Goal: Task Accomplishment & Management: Use online tool/utility

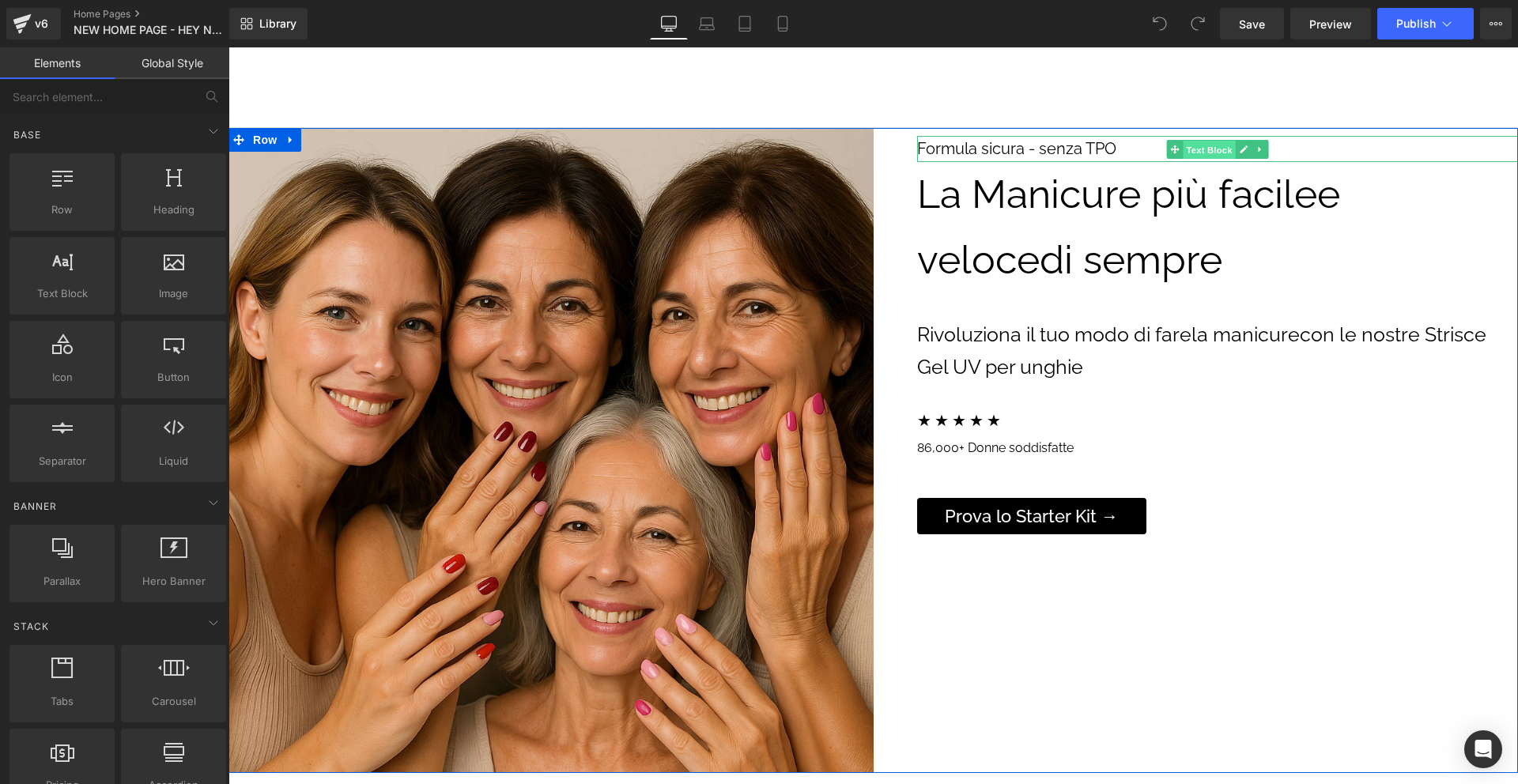
click at [1204, 146] on span "Text Block" at bounding box center [1209, 149] width 52 height 19
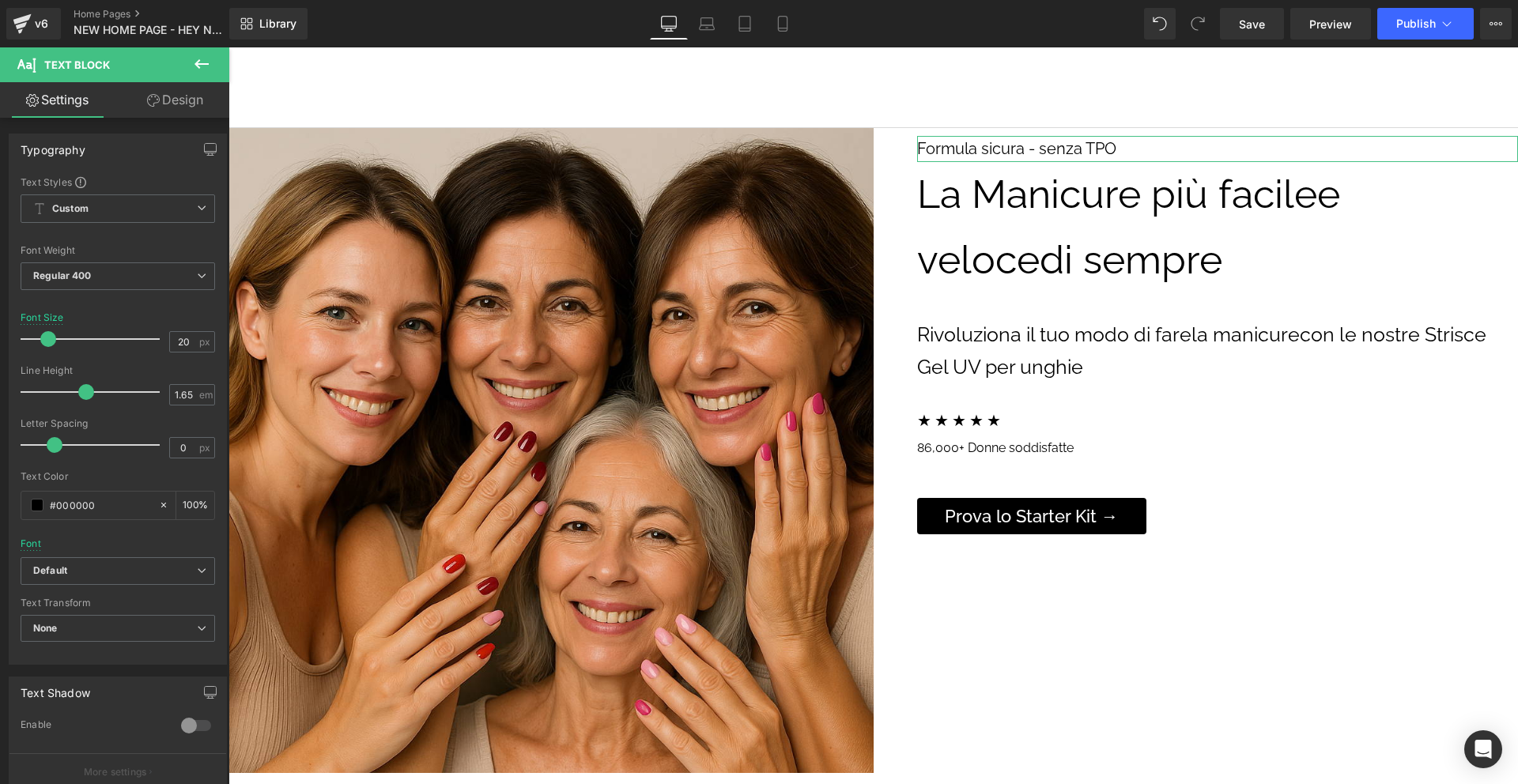
click at [201, 108] on link "Design" at bounding box center [175, 100] width 115 height 35
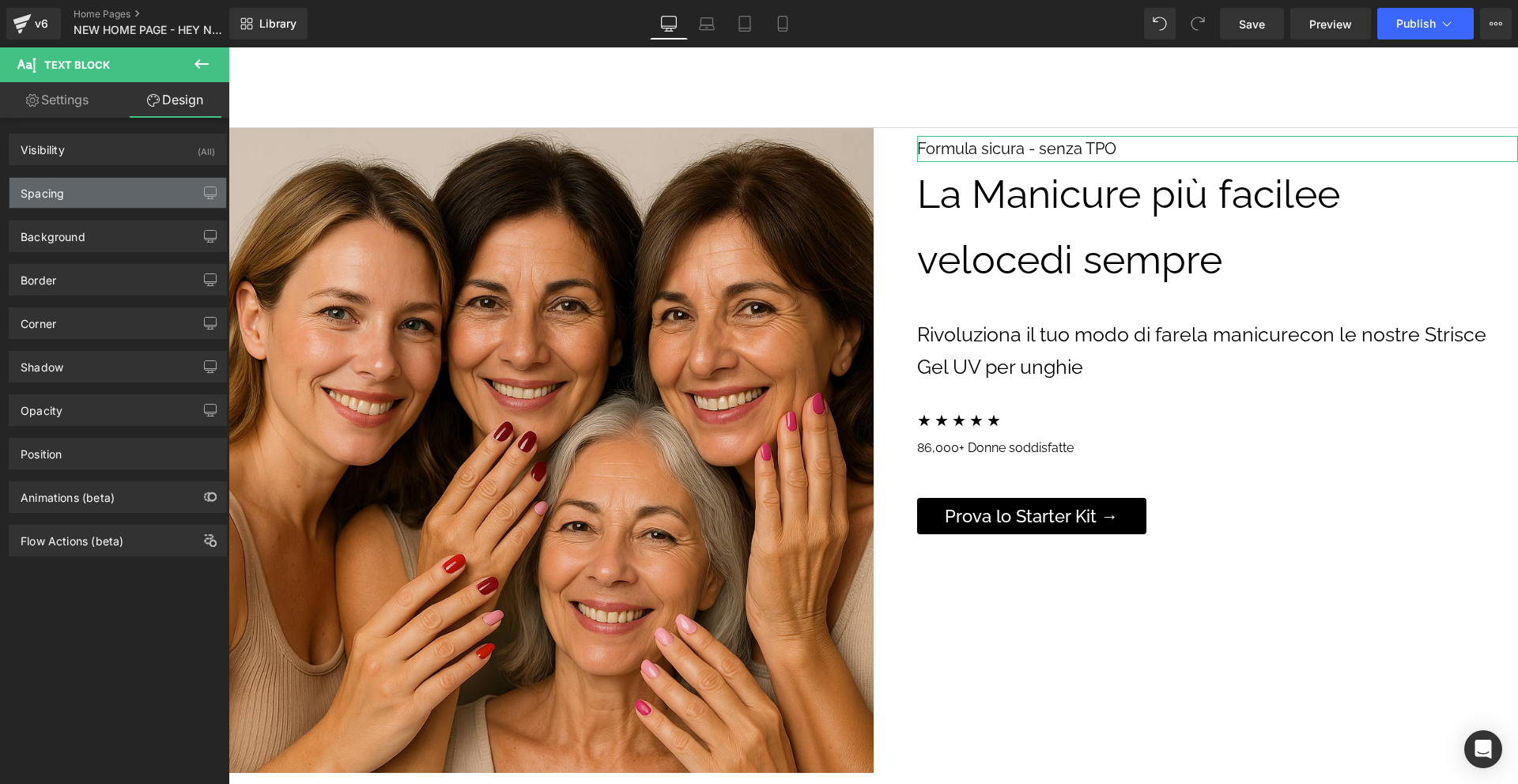
click at [147, 197] on div "Spacing" at bounding box center [118, 192] width 216 height 30
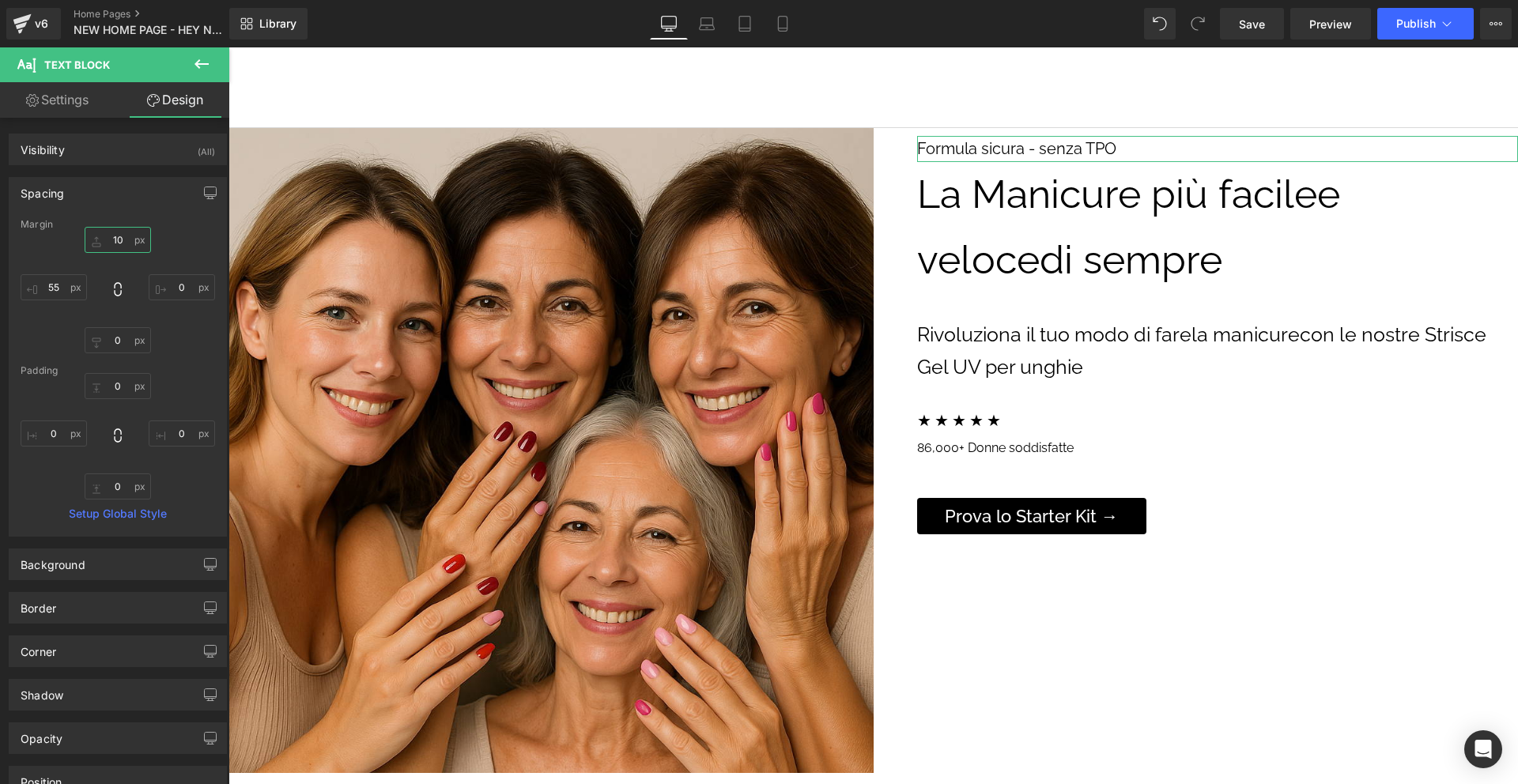
click at [124, 237] on input "text" at bounding box center [118, 239] width 66 height 26
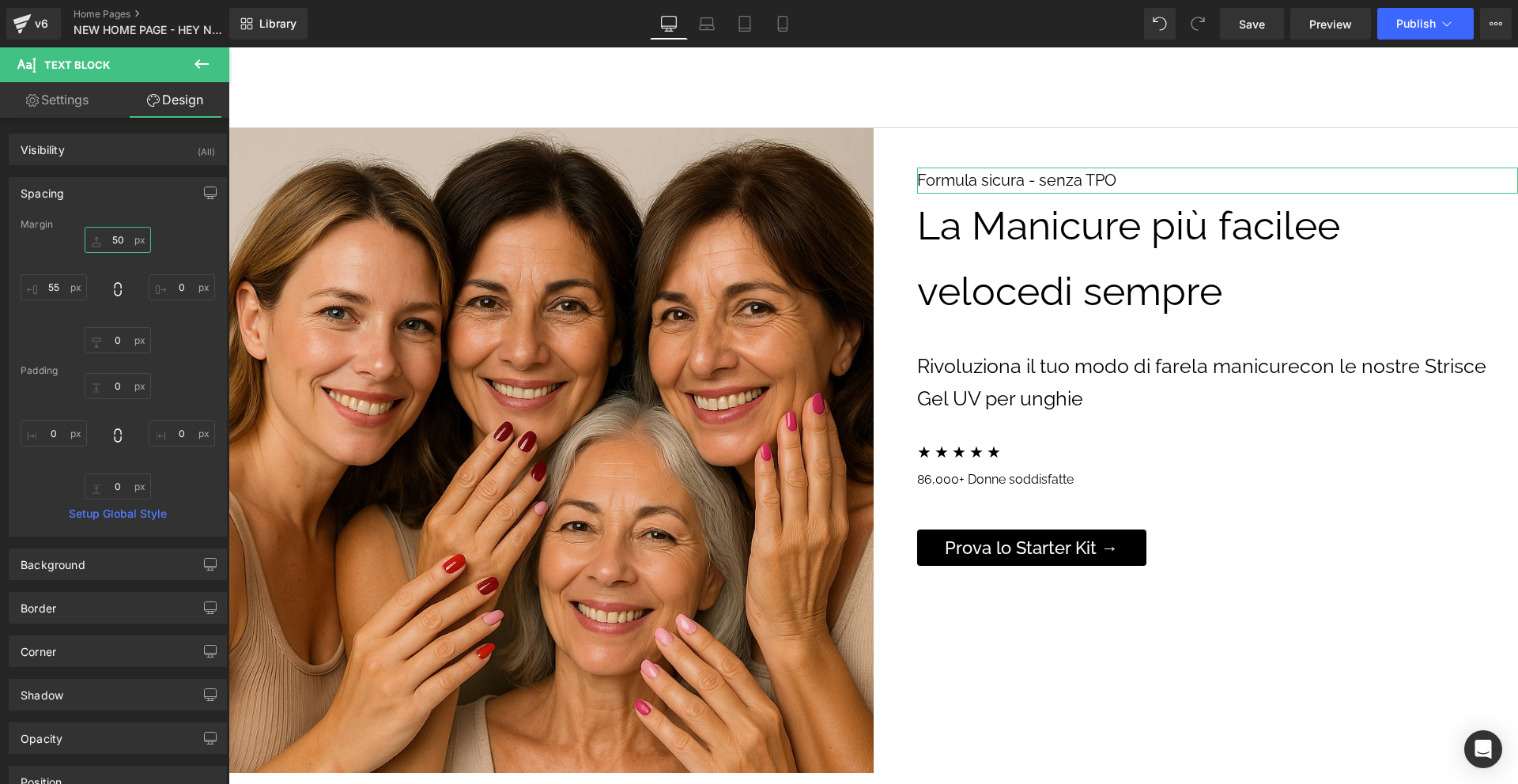
type input "5"
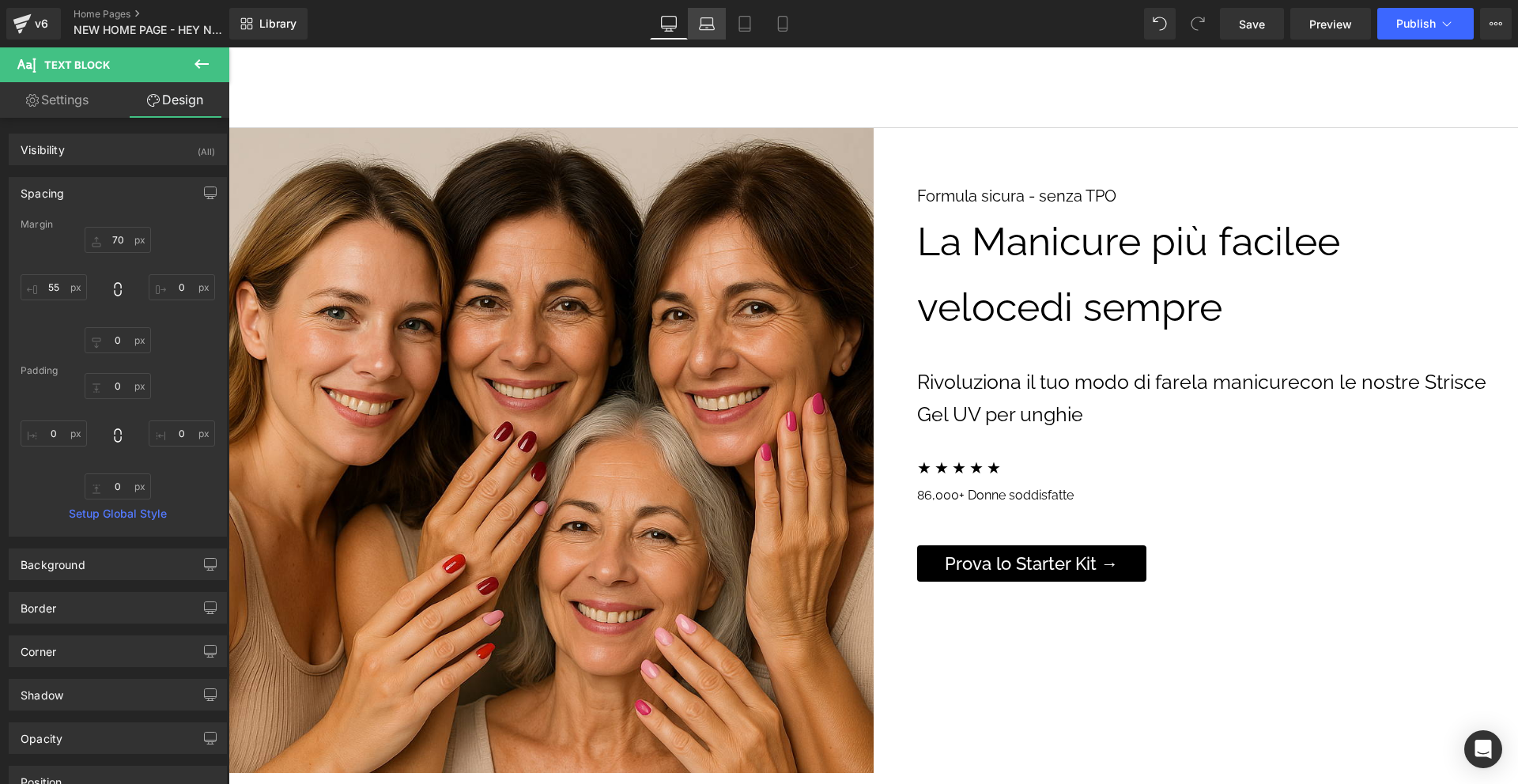
click at [709, 19] on icon at bounding box center [707, 23] width 15 height 15
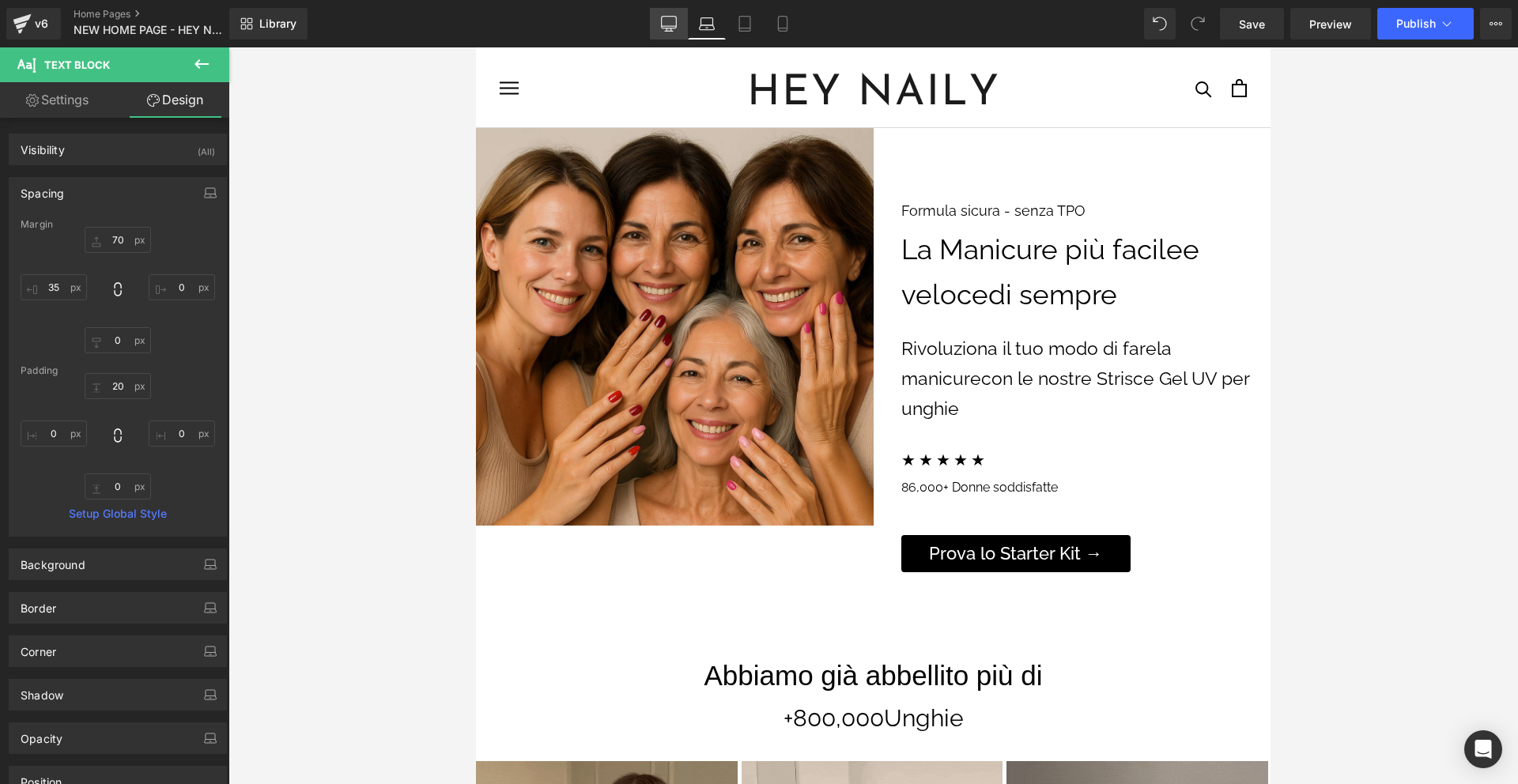
click at [673, 26] on icon at bounding box center [669, 26] width 15 height 0
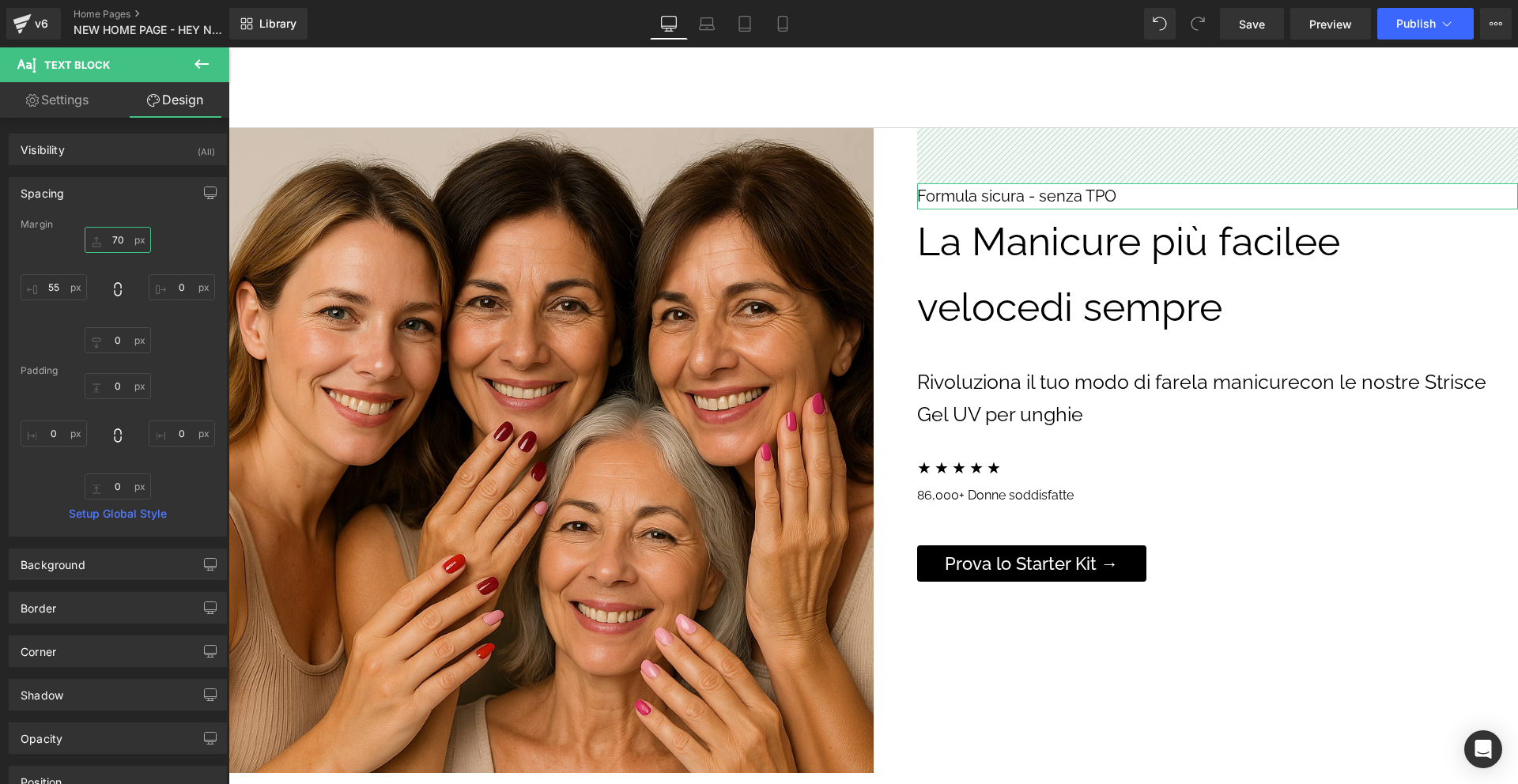
click at [113, 239] on input "70" at bounding box center [118, 239] width 66 height 26
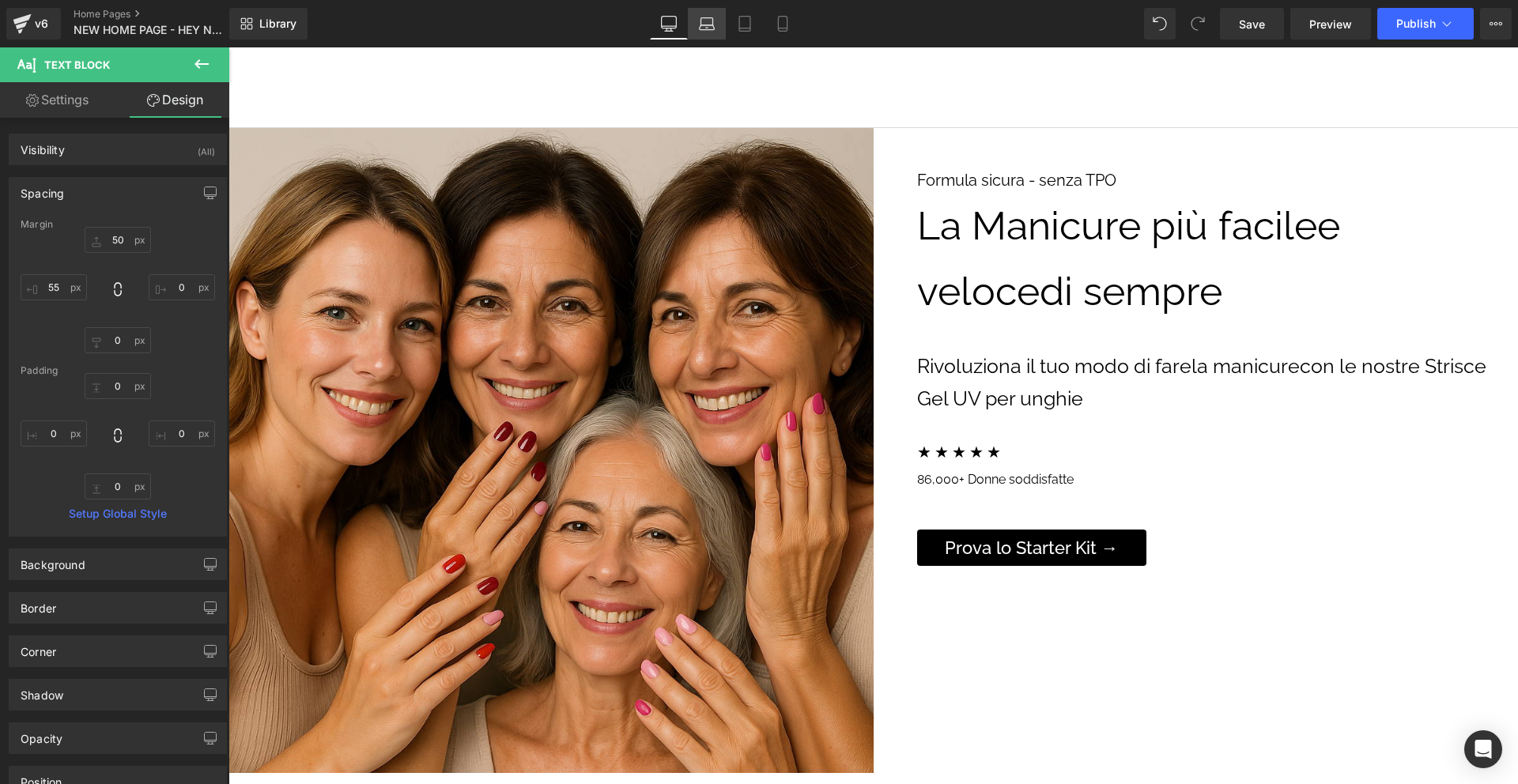
click at [708, 18] on icon at bounding box center [707, 23] width 15 height 15
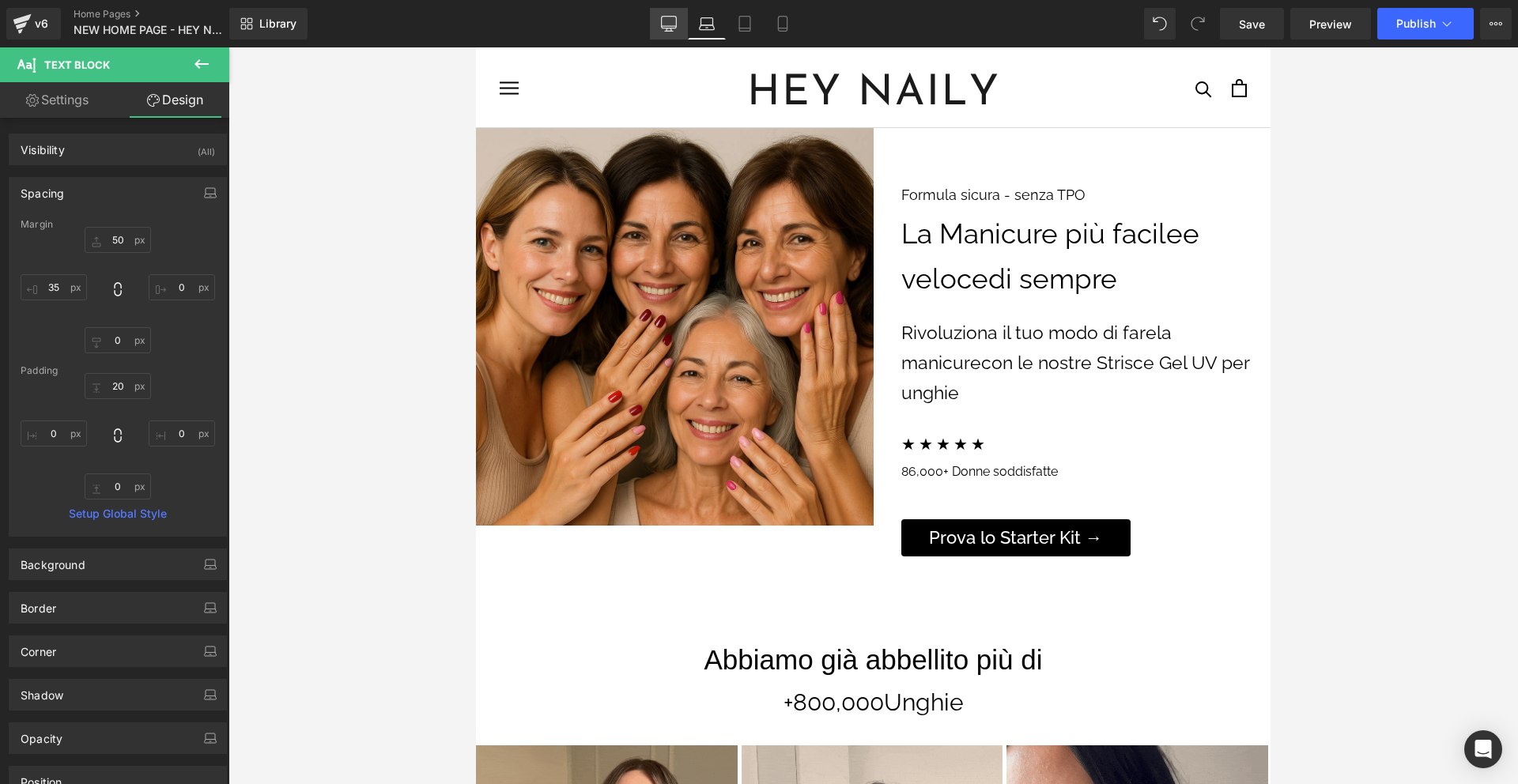
click at [678, 32] on link "Desktop" at bounding box center [668, 23] width 38 height 32
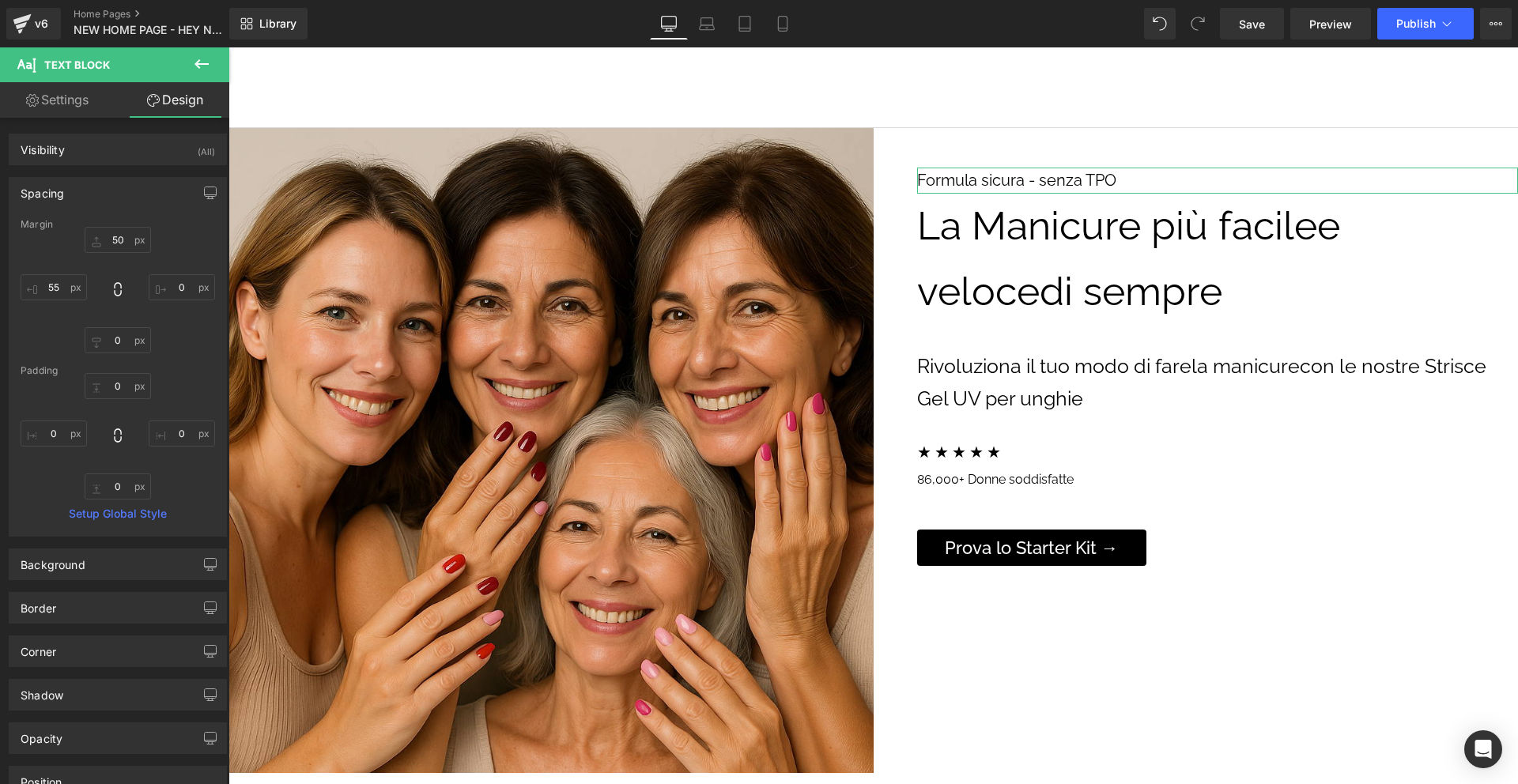
click at [123, 227] on div "Margin" at bounding box center [118, 224] width 195 height 11
click at [123, 238] on input "50" at bounding box center [118, 239] width 66 height 26
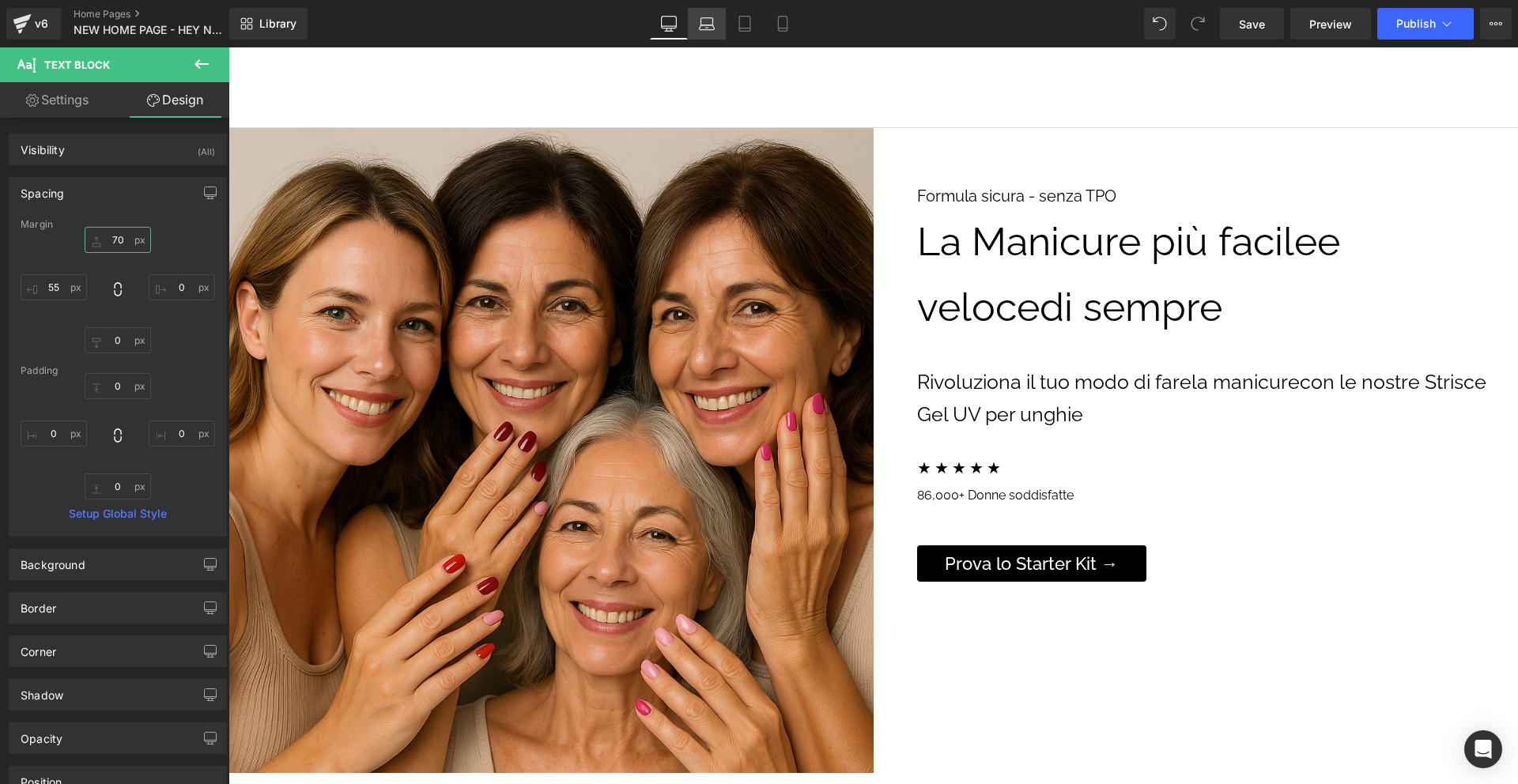
type input "70"
click at [702, 23] on icon at bounding box center [707, 23] width 15 height 15
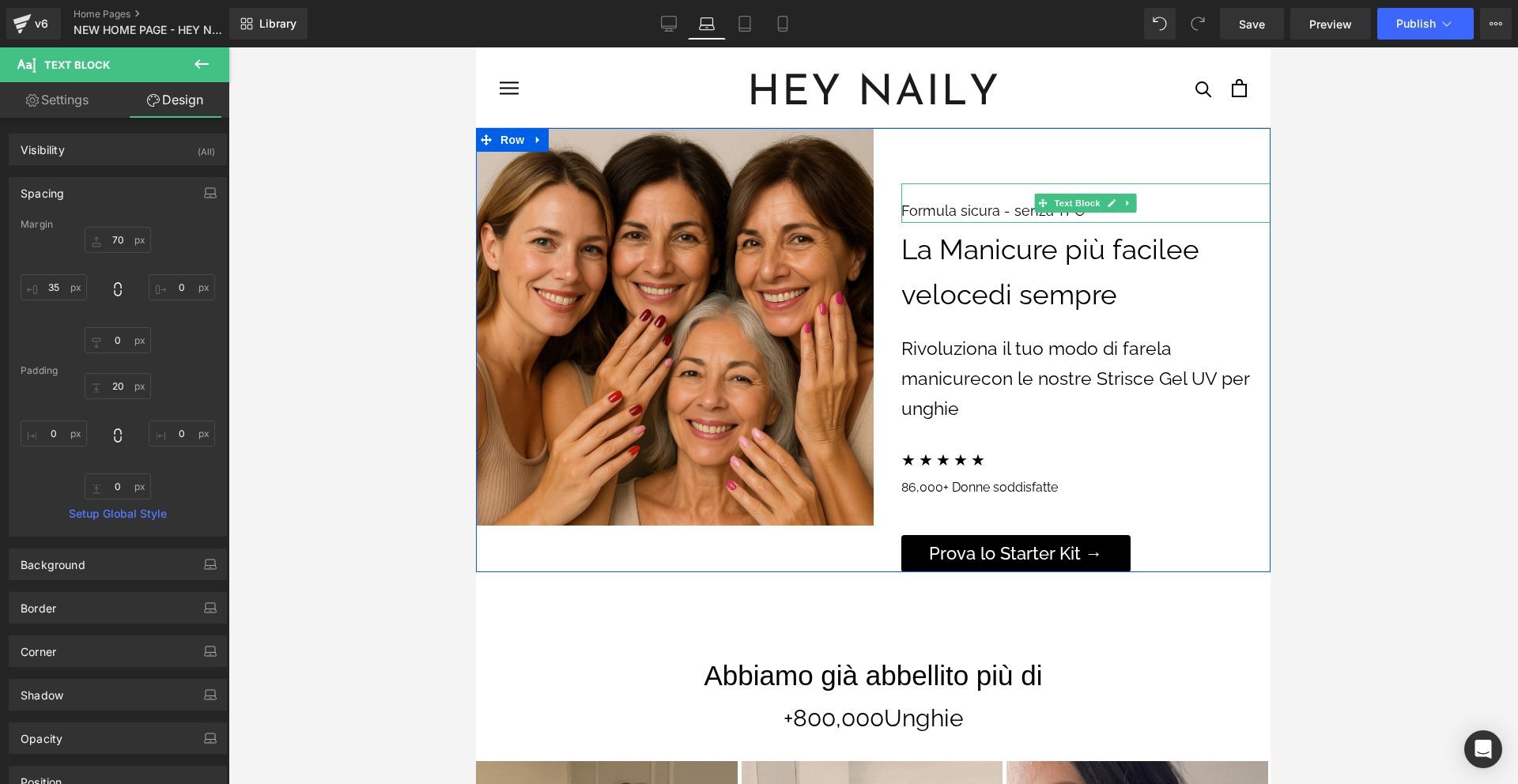
click at [991, 209] on p "Formula sicura - senza TPO" at bounding box center [1086, 211] width 370 height 24
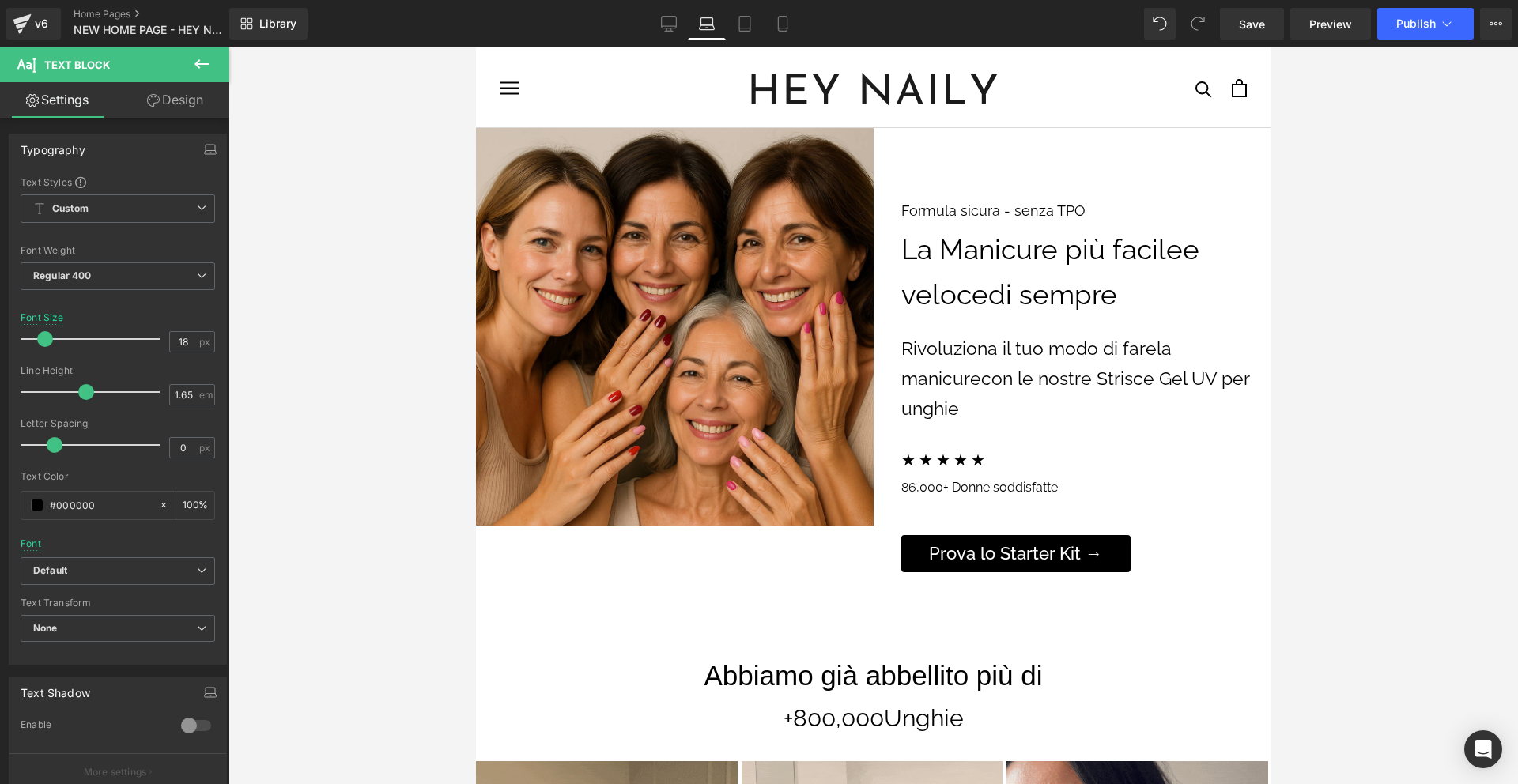
click at [174, 106] on link "Design" at bounding box center [175, 100] width 115 height 35
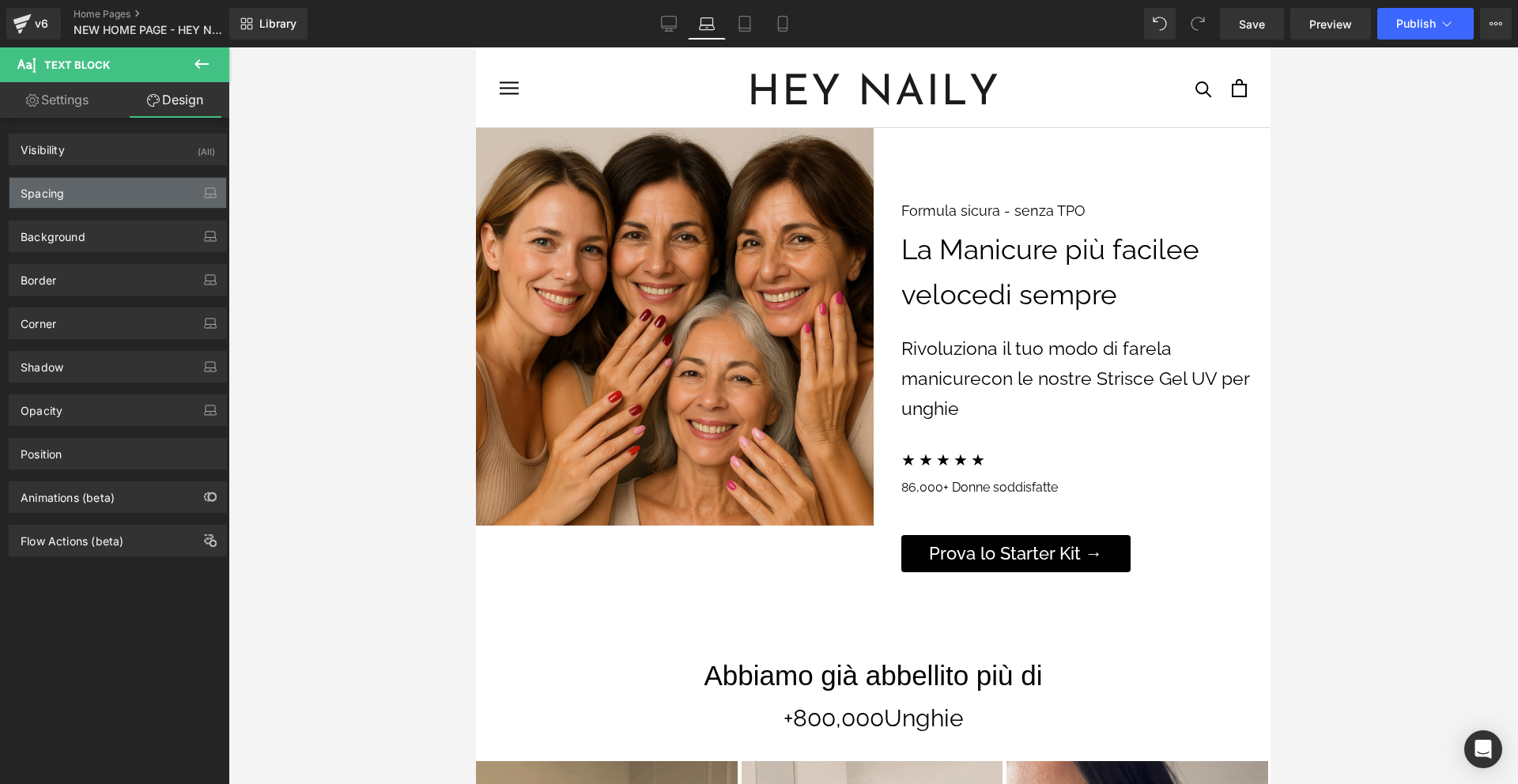
click at [126, 186] on div "Spacing" at bounding box center [118, 192] width 216 height 30
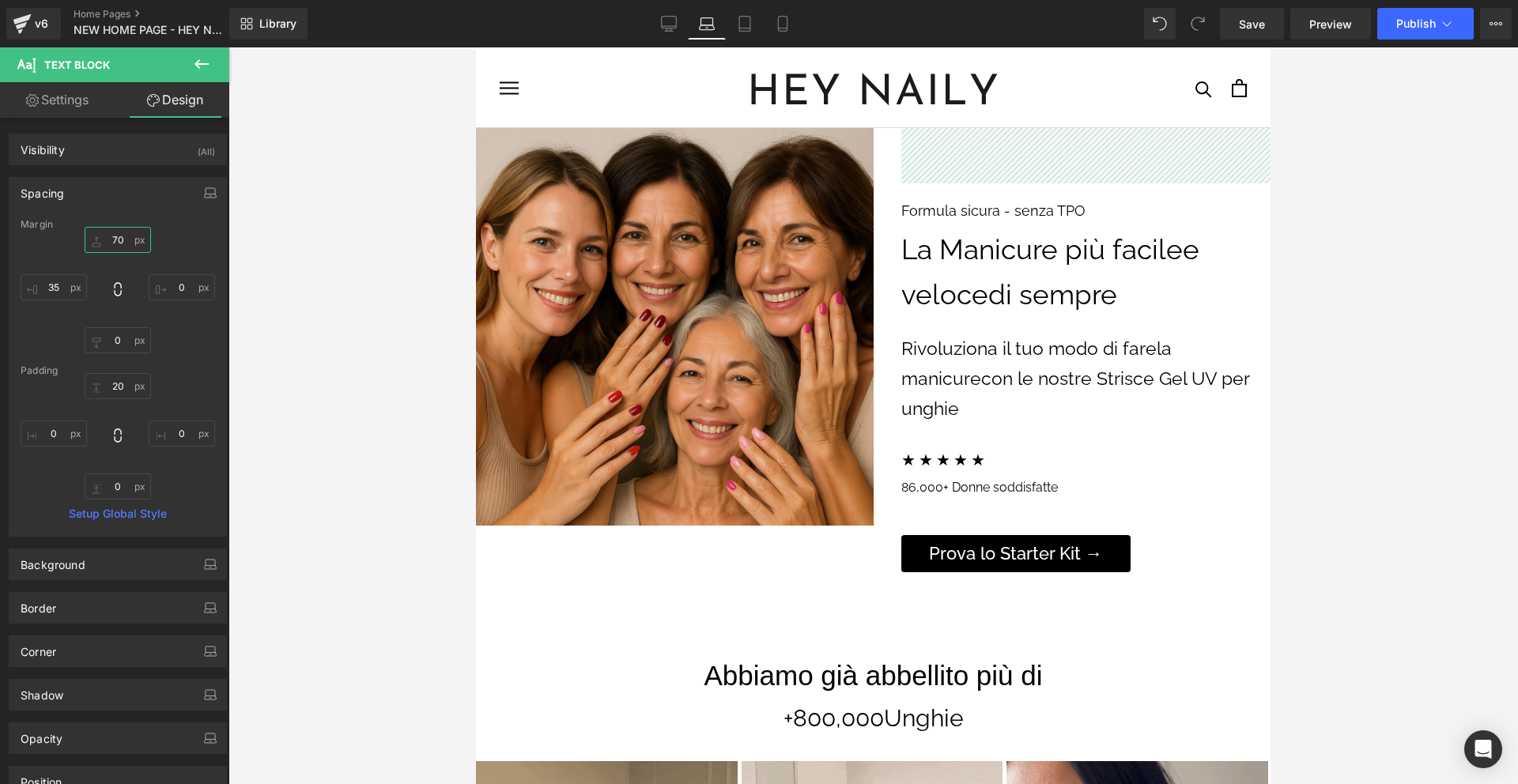
click at [121, 243] on input "70" at bounding box center [118, 239] width 66 height 26
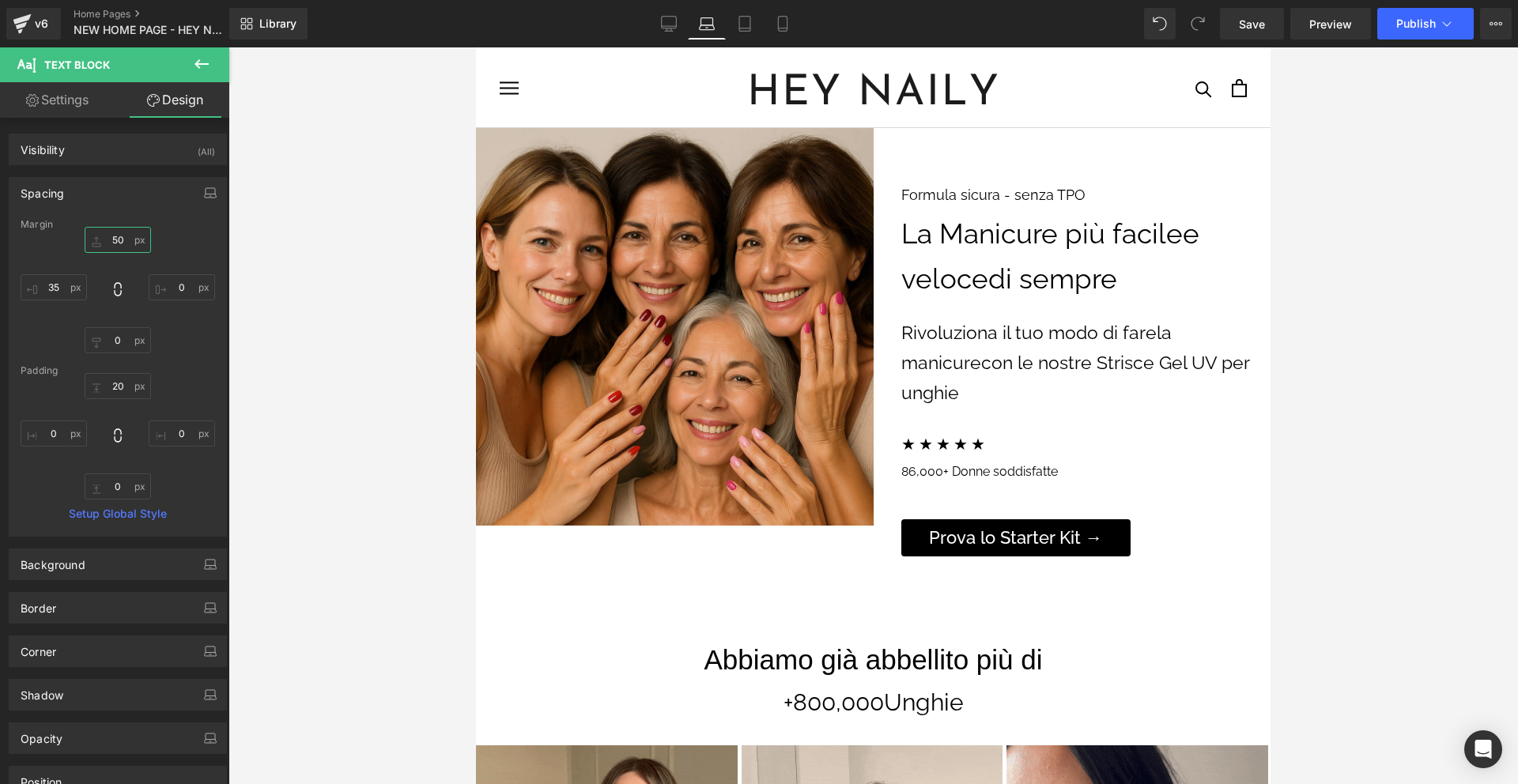
type input "5"
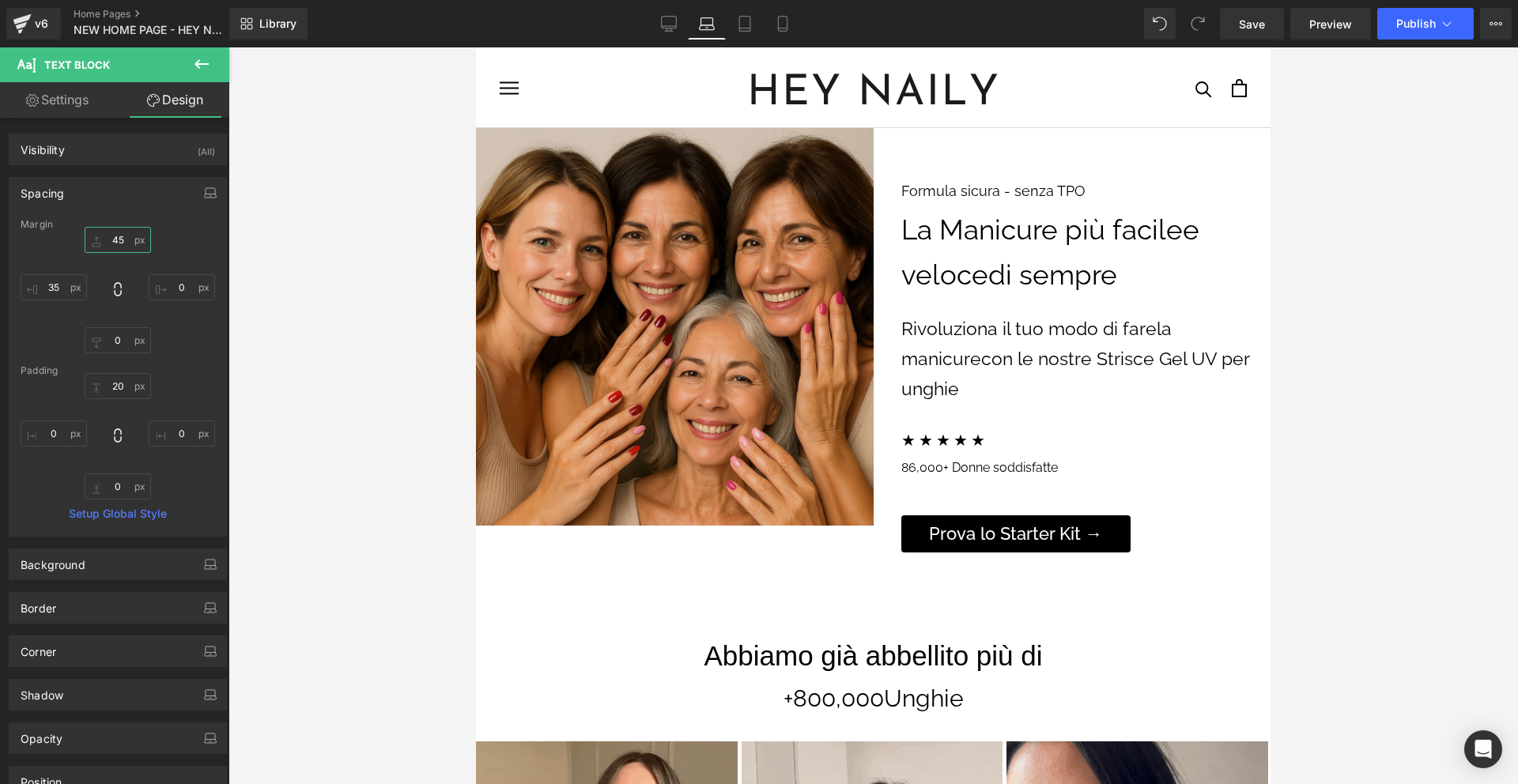
type input "4"
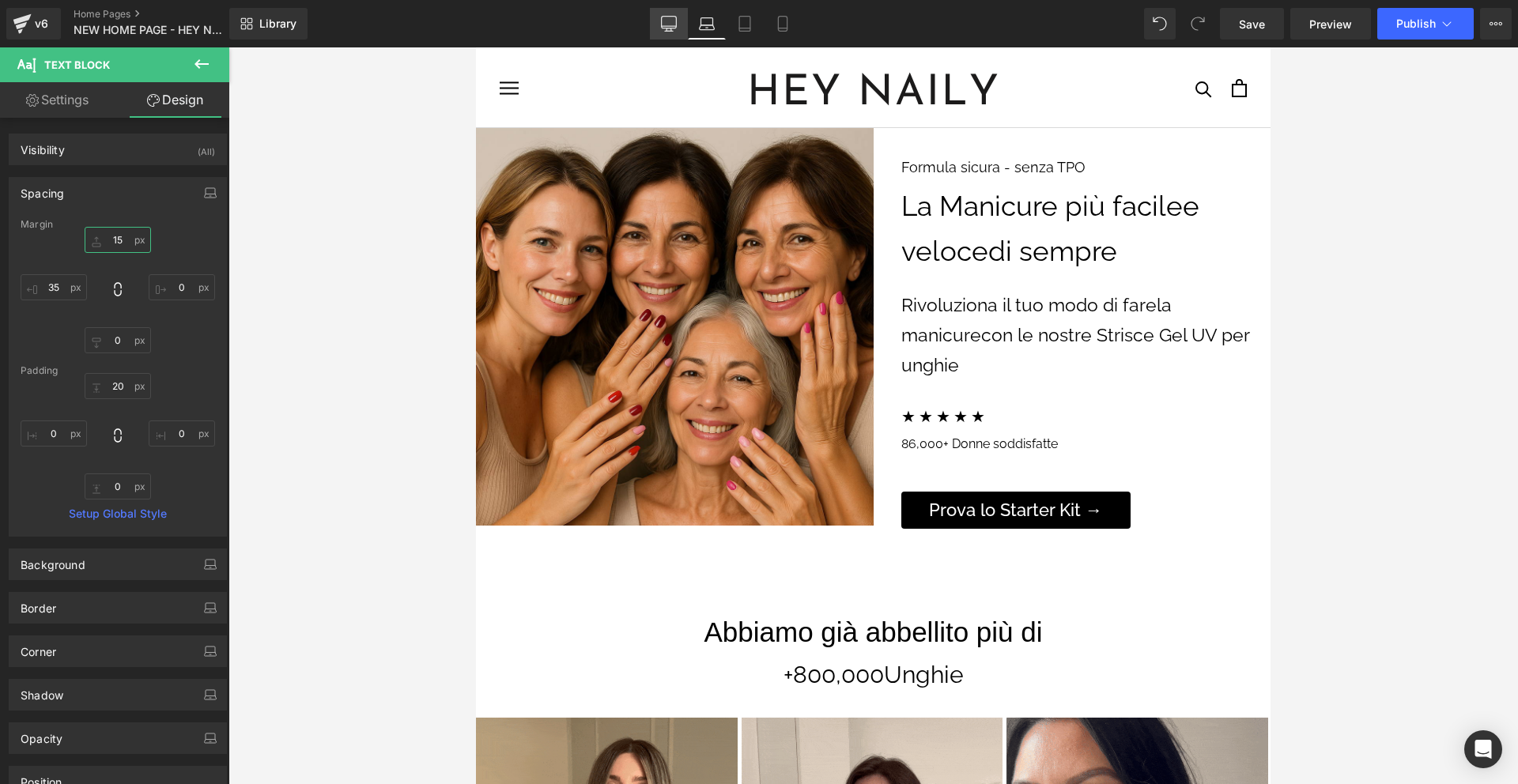
type input "15"
click at [662, 16] on icon at bounding box center [669, 22] width 15 height 12
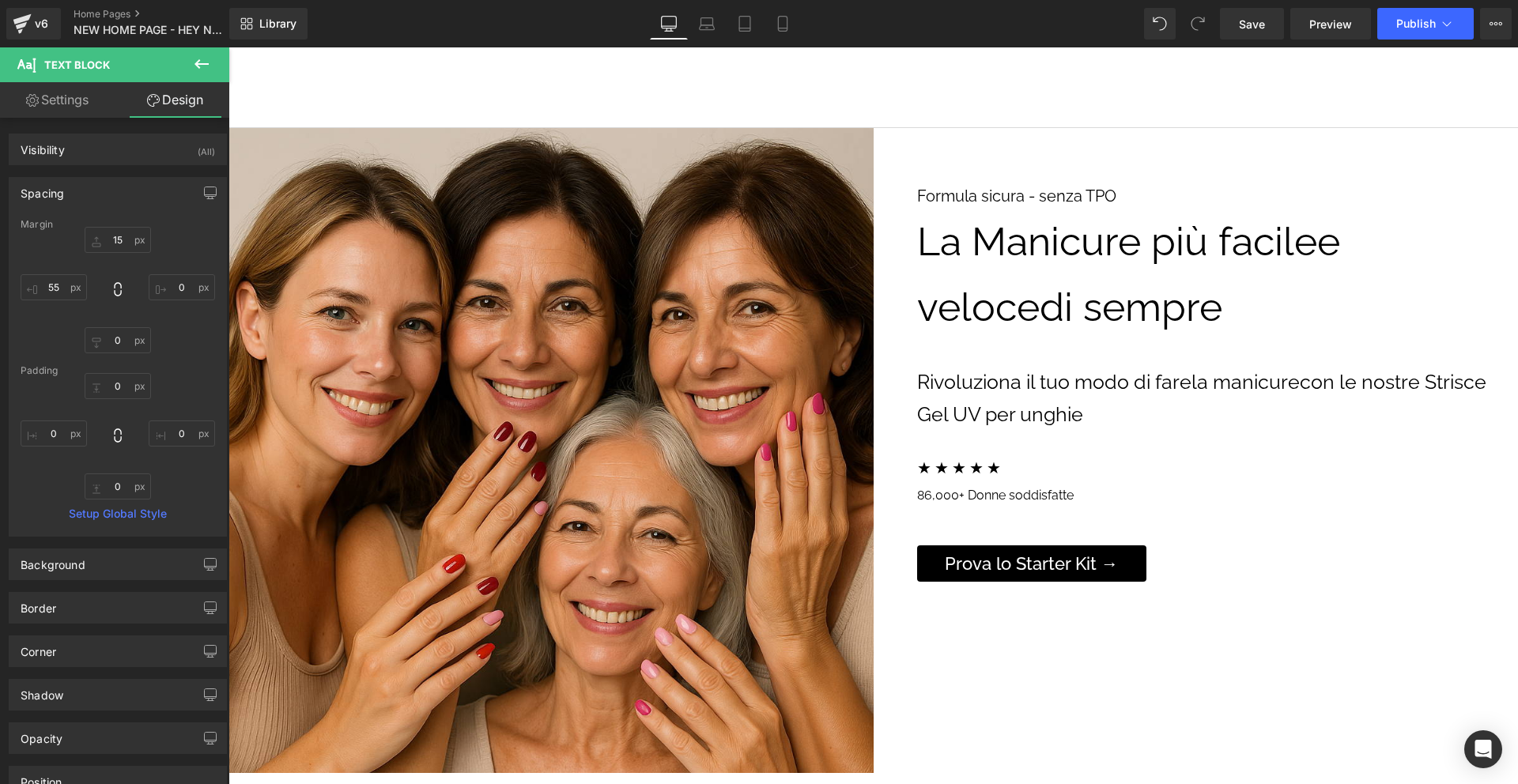
scroll to position [44, 0]
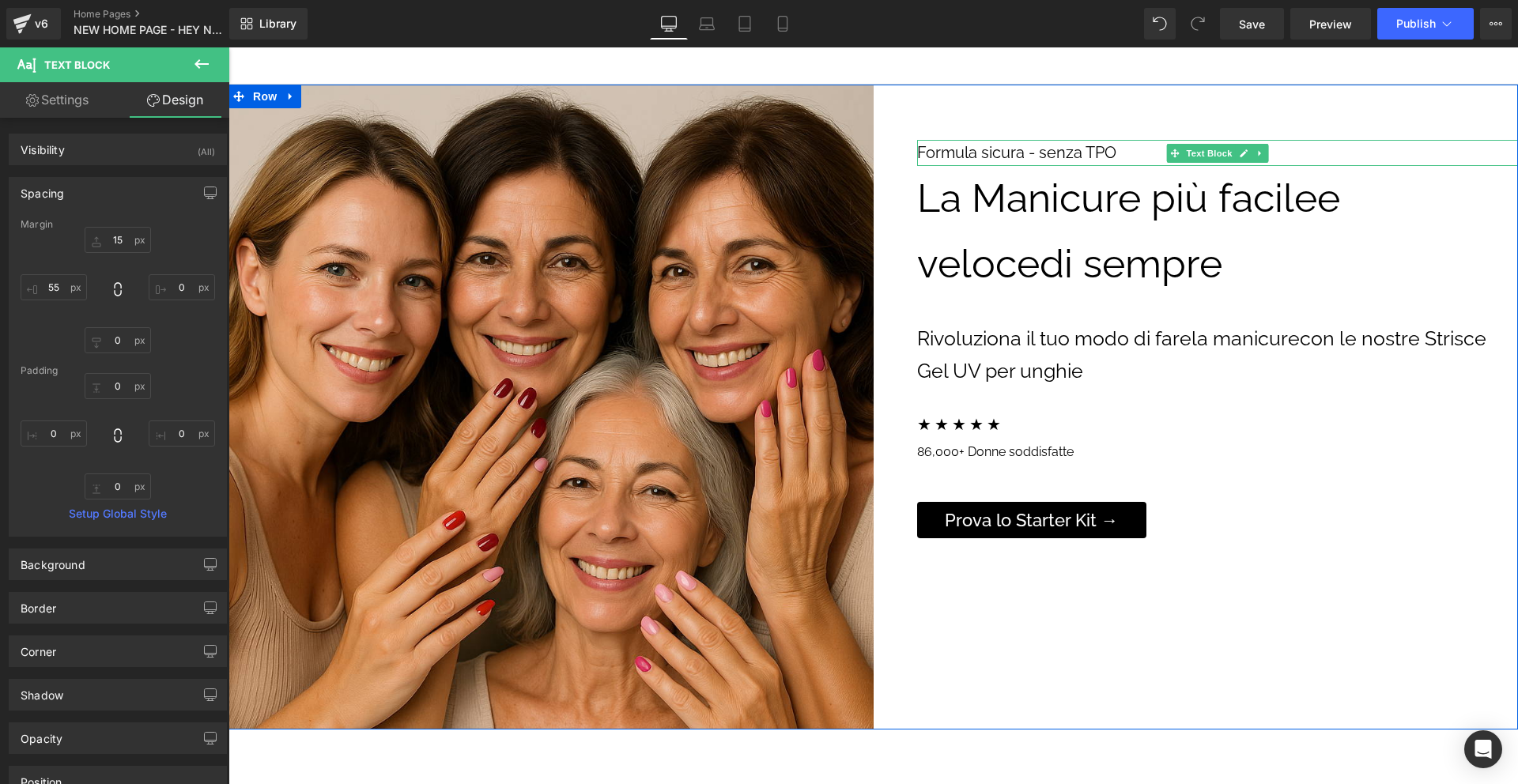
click at [1021, 149] on p "Formula sicura - senza TPO" at bounding box center [1218, 153] width 602 height 26
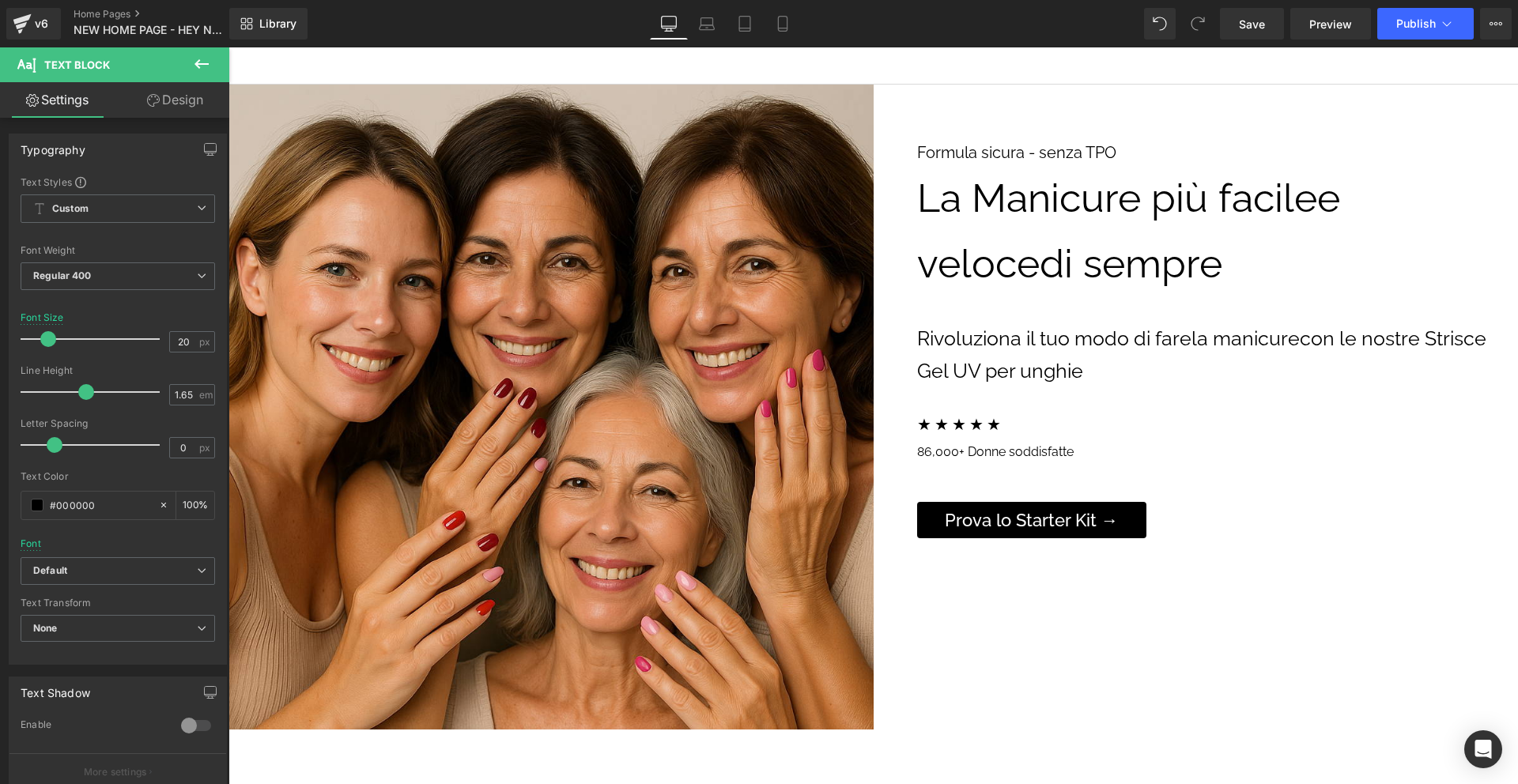
click at [185, 107] on link "Design" at bounding box center [175, 100] width 115 height 35
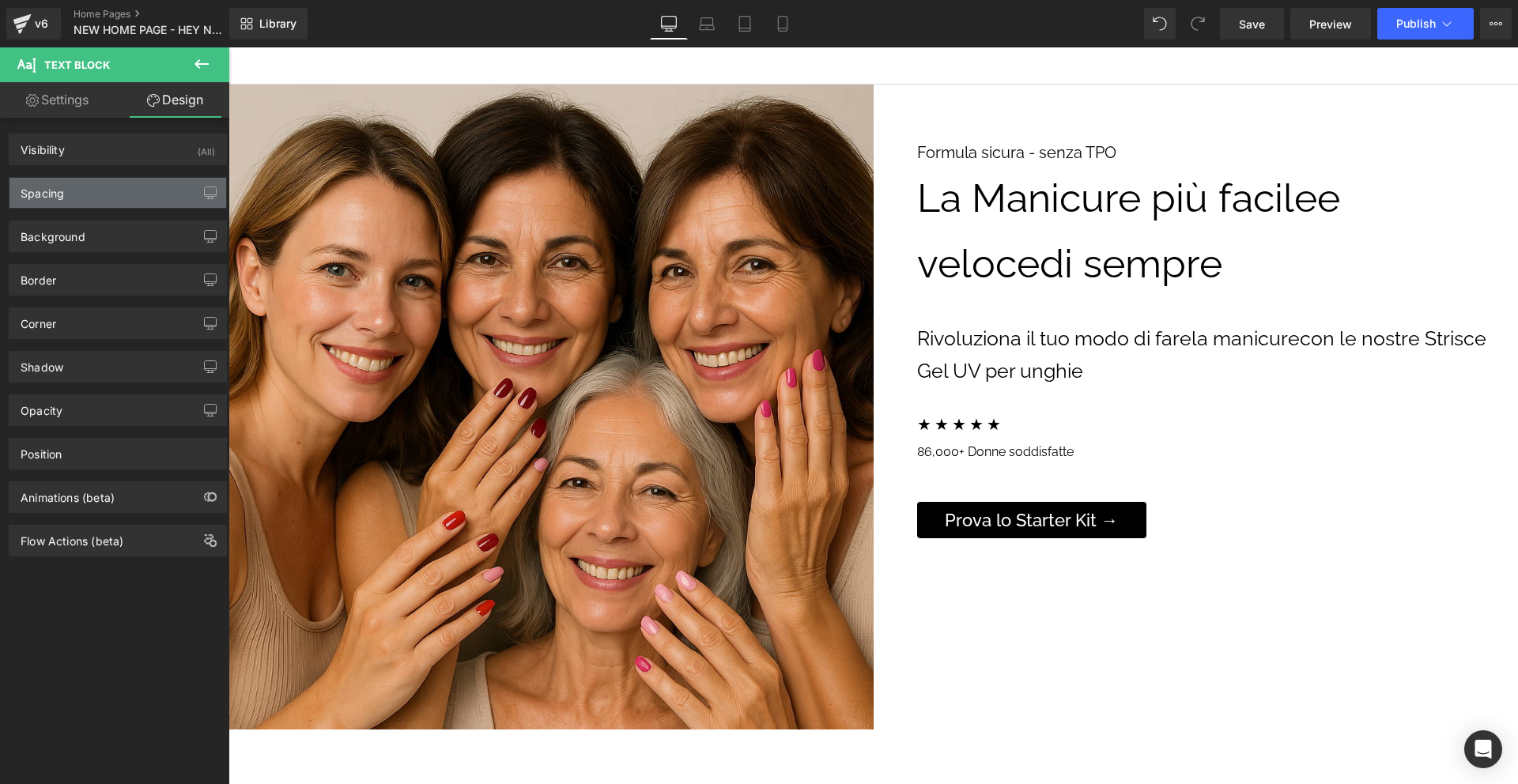
click at [109, 196] on div "Spacing" at bounding box center [118, 192] width 216 height 30
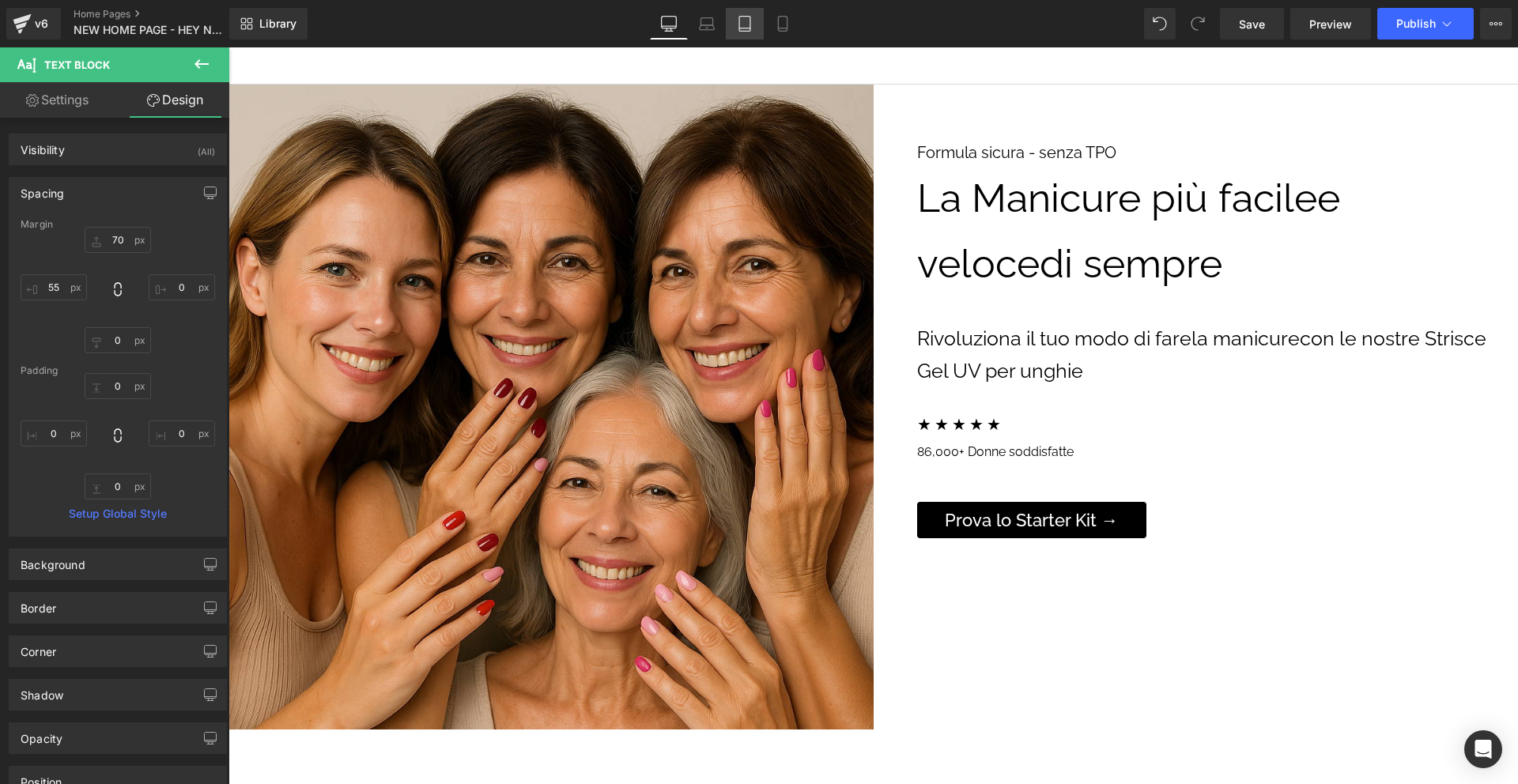
click at [748, 21] on icon at bounding box center [745, 23] width 15 height 15
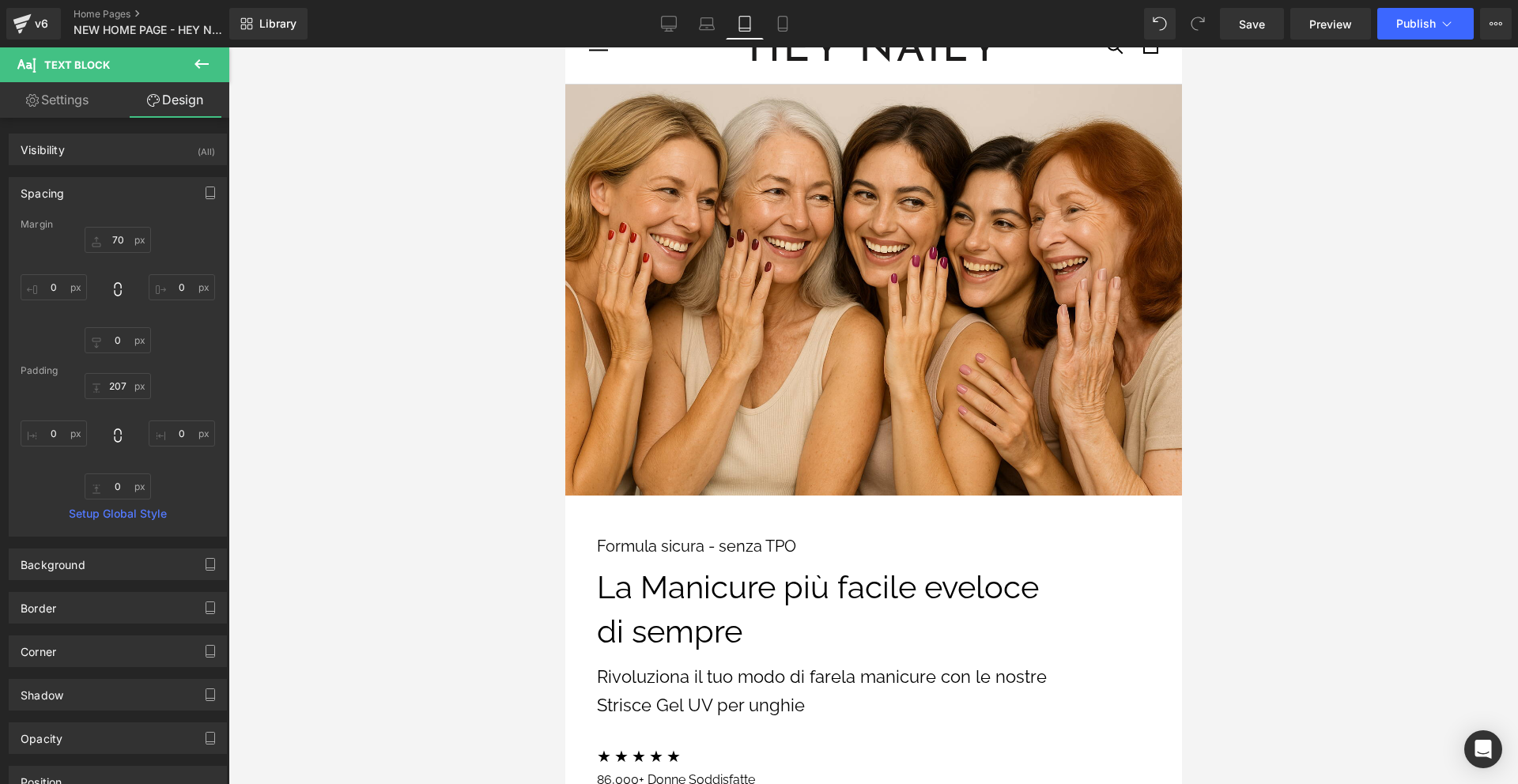
scroll to position [0, 0]
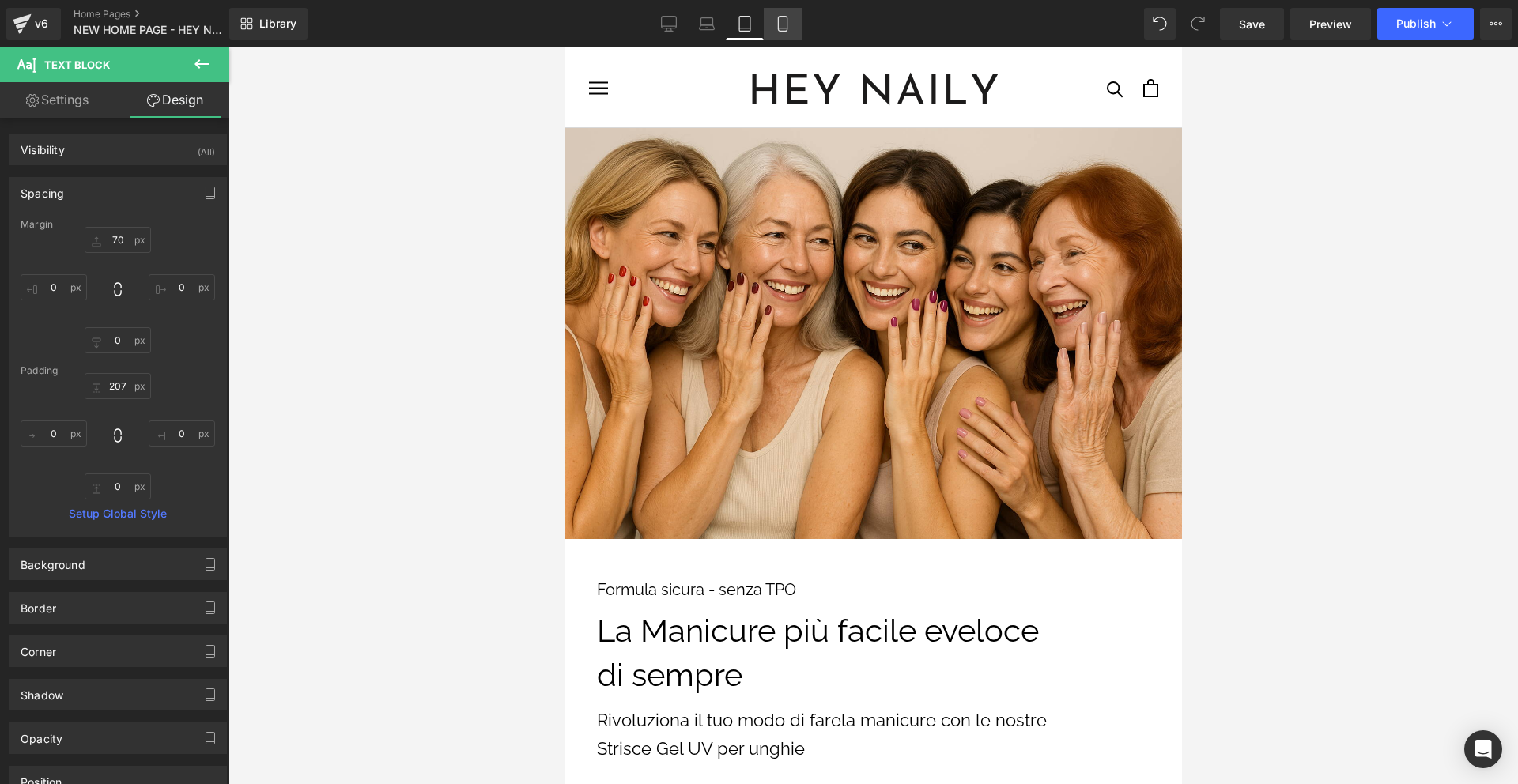
click at [779, 28] on icon at bounding box center [783, 28] width 9 height 0
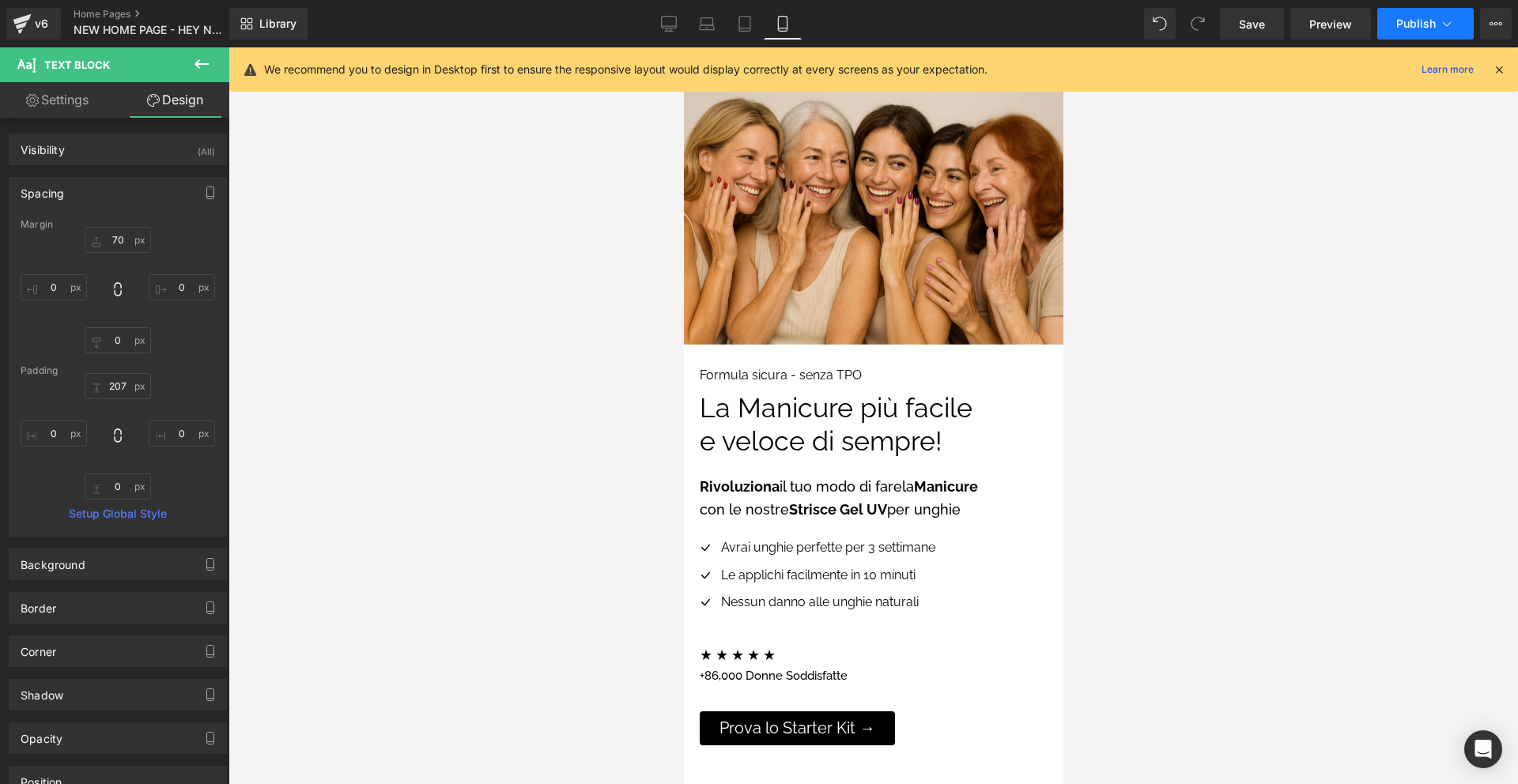
click at [1400, 27] on span "Publish" at bounding box center [1416, 23] width 39 height 13
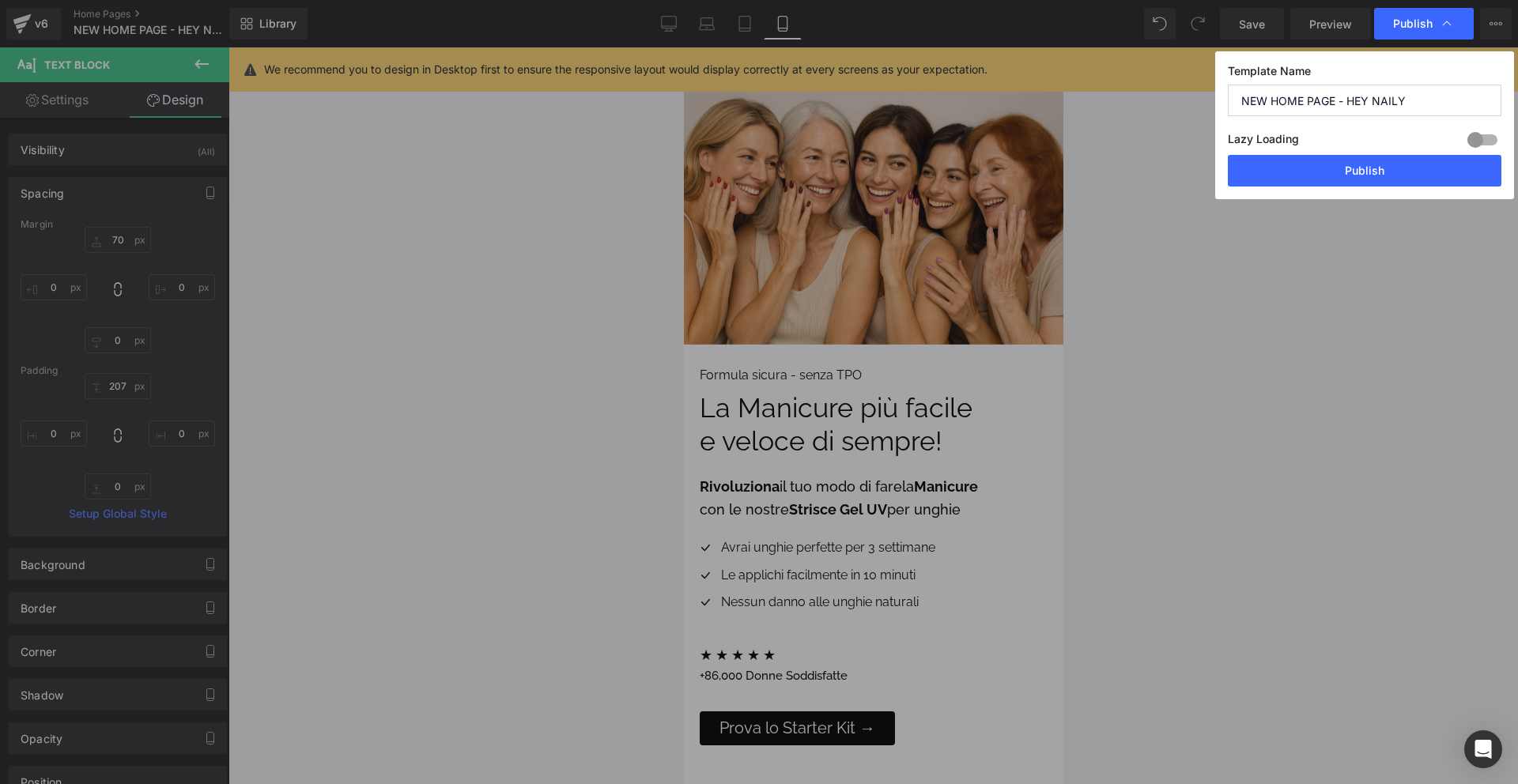
drag, startPoint x: 1377, startPoint y: 177, endPoint x: 1362, endPoint y: 176, distance: 15.0
click at [1378, 177] on button "Publish" at bounding box center [1364, 171] width 274 height 32
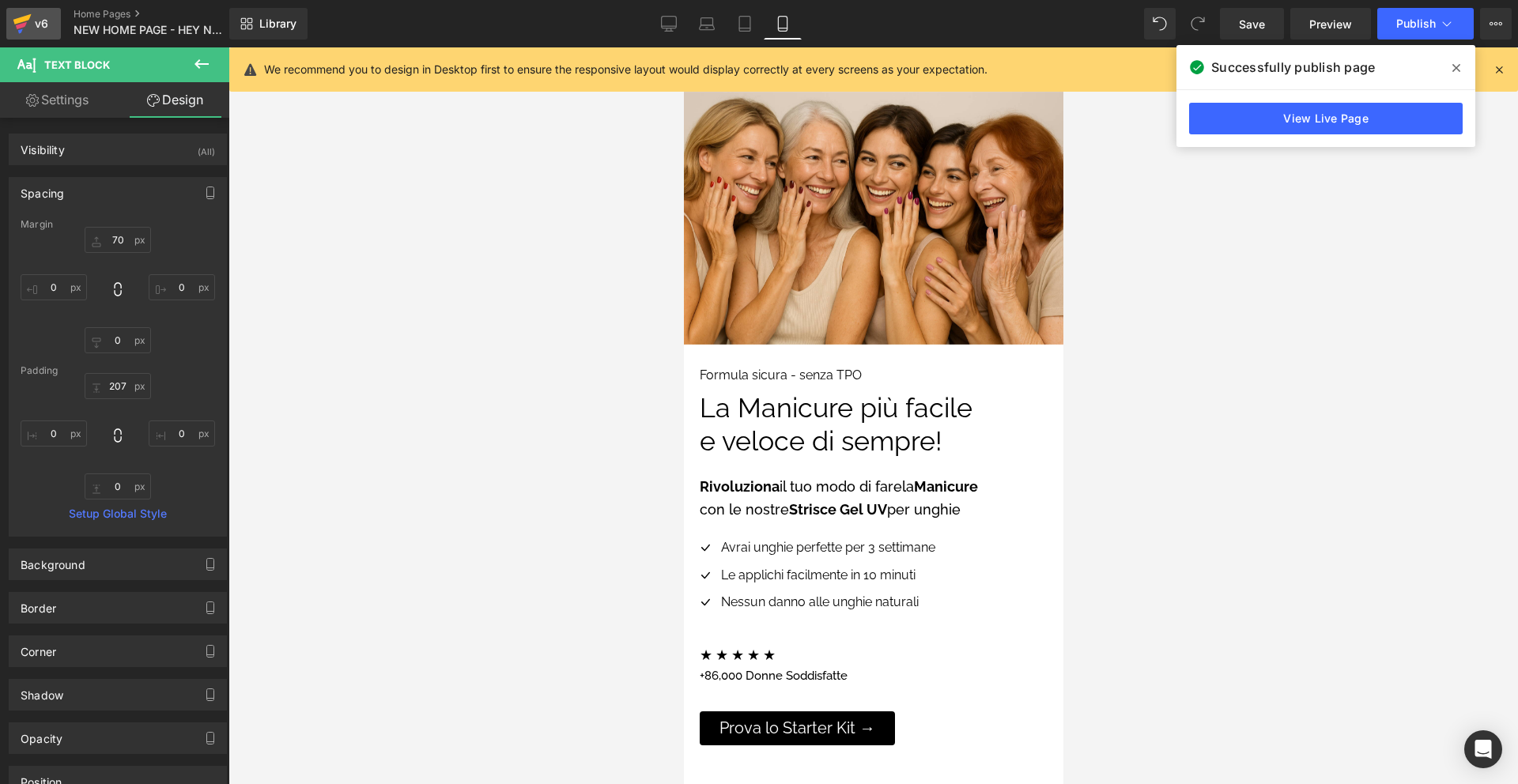
click at [40, 21] on div "v6" at bounding box center [41, 24] width 20 height 21
